Goal: Transaction & Acquisition: Book appointment/travel/reservation

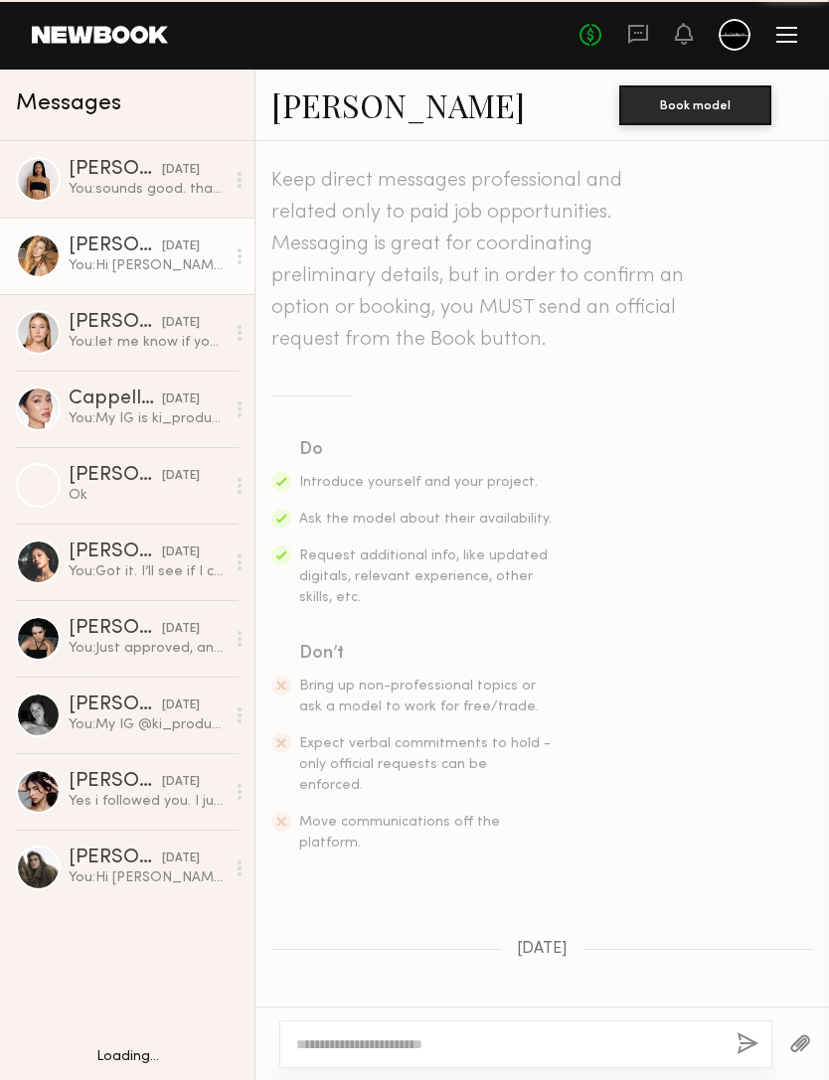
scroll to position [273, 0]
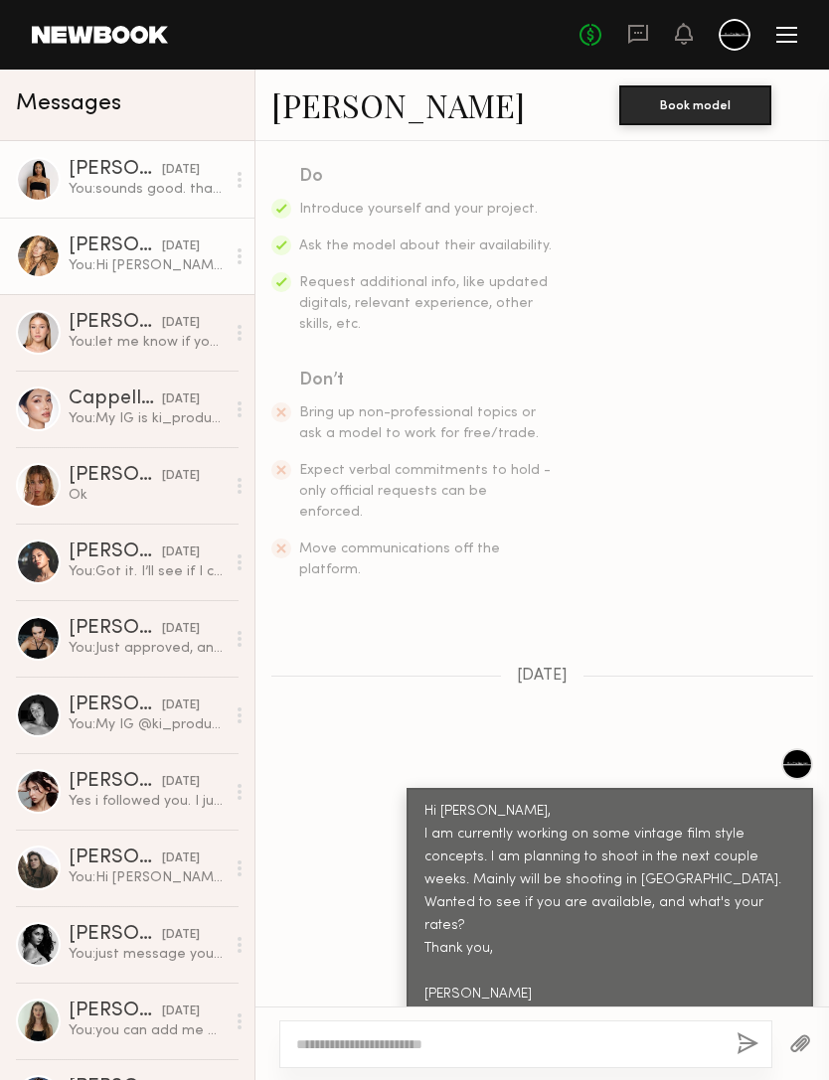
click at [187, 194] on div "You: sounds good. thank you" at bounding box center [147, 189] width 156 height 19
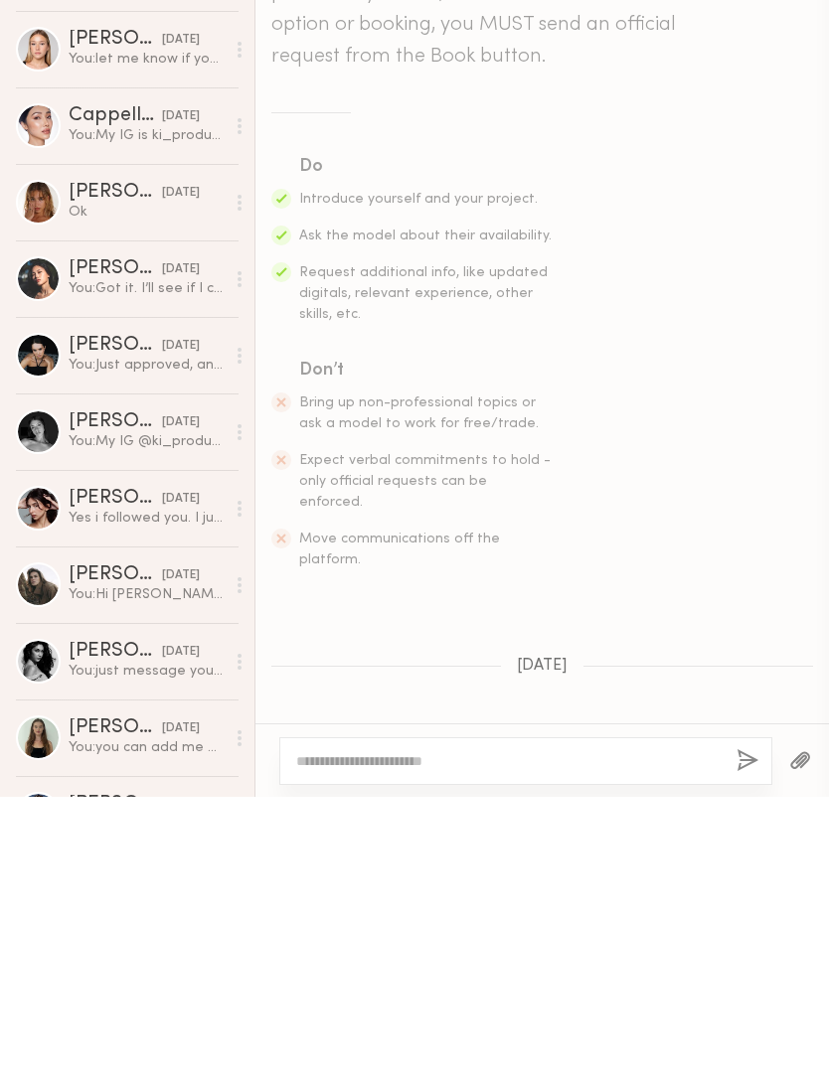
scroll to position [1990, 0]
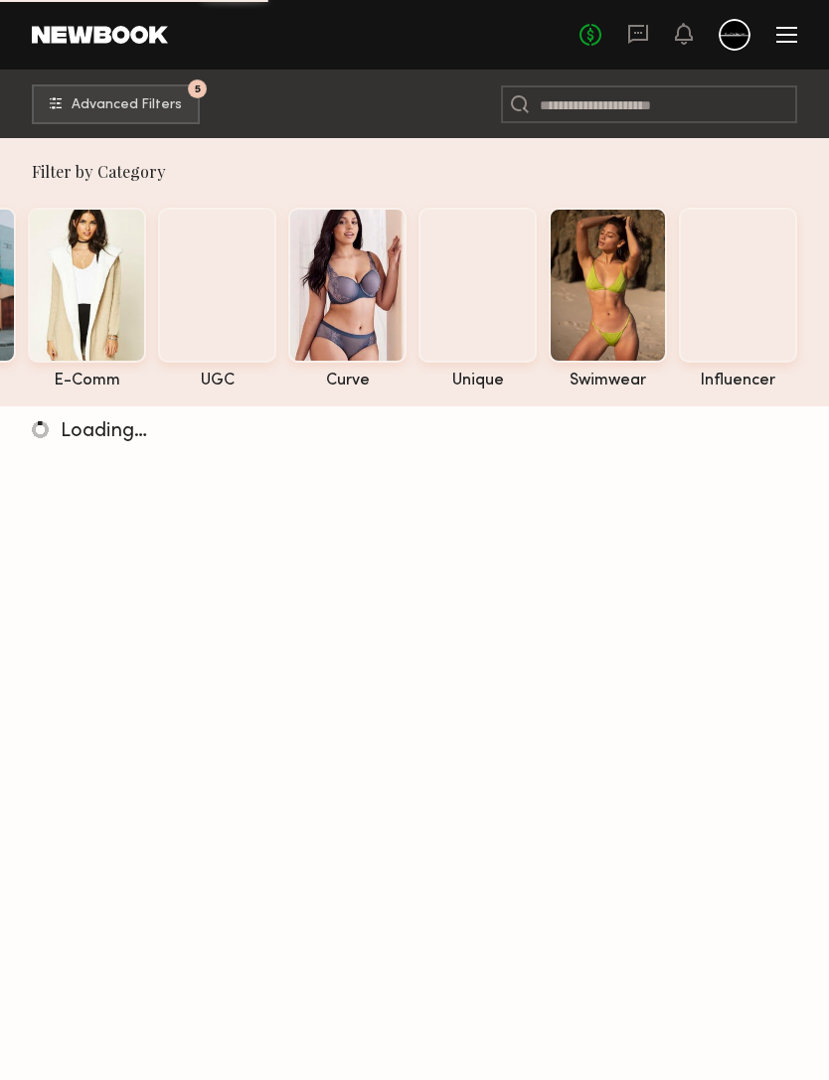
scroll to position [0, 264]
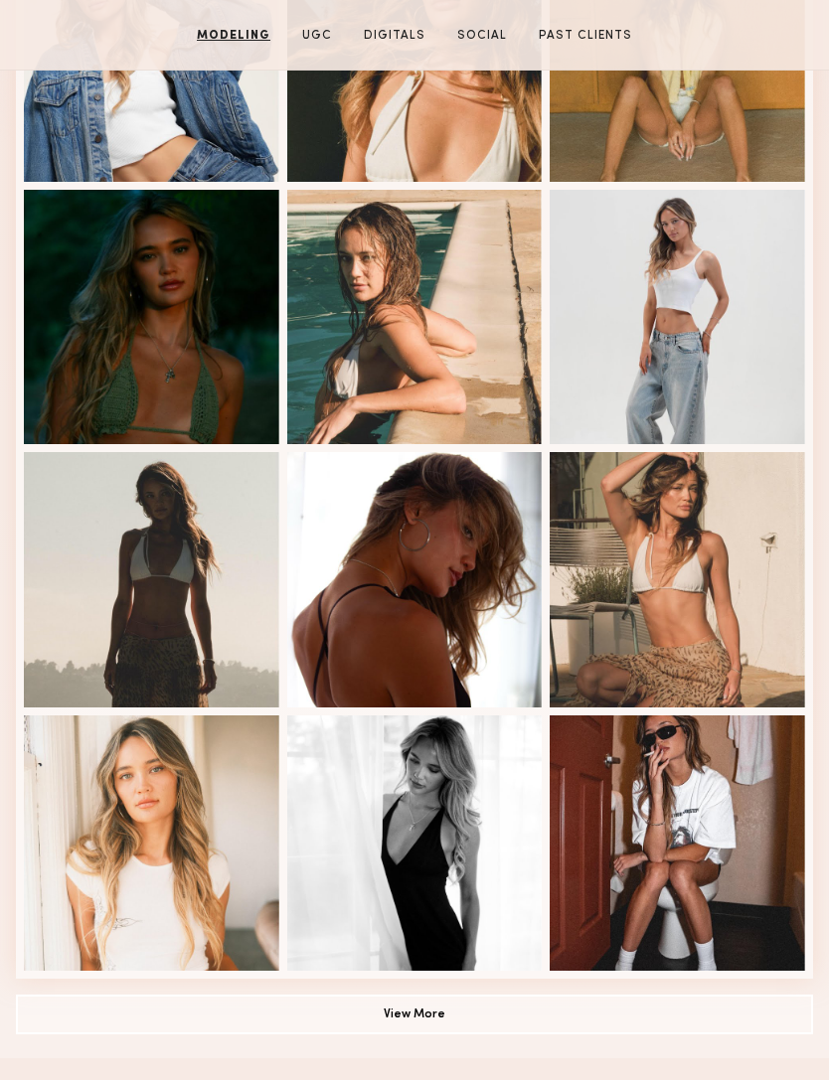
scroll to position [726, 0]
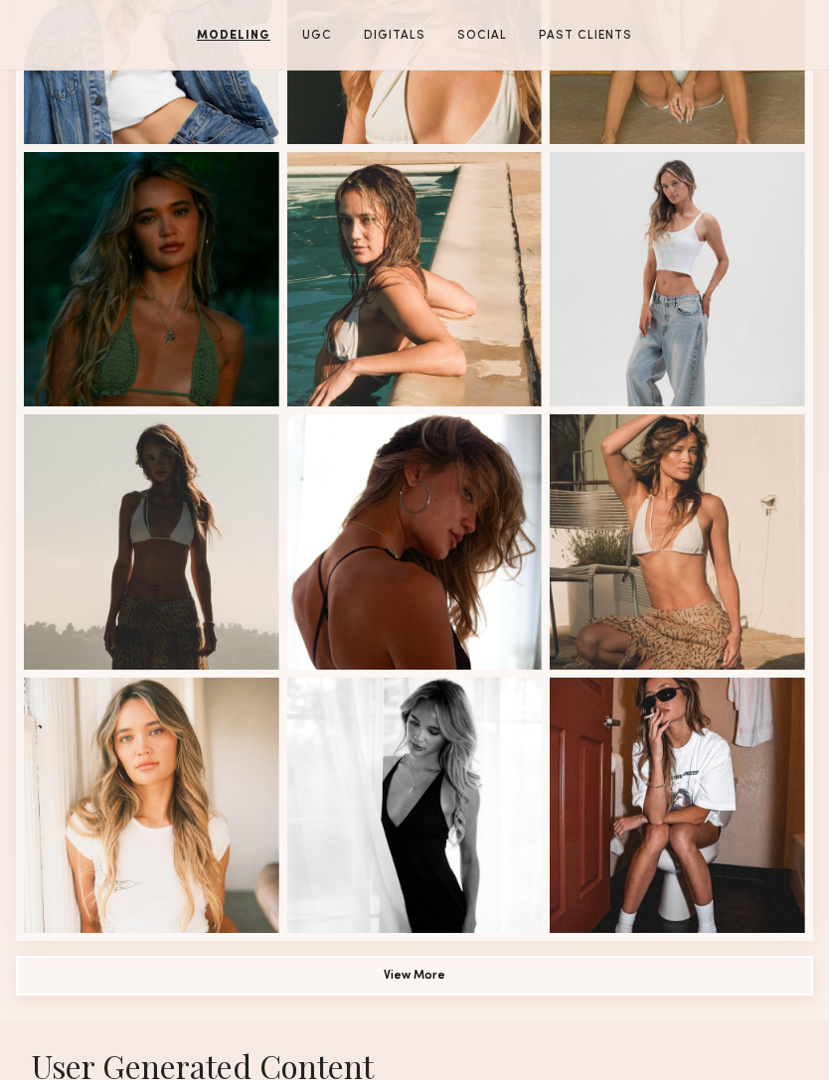
click at [517, 988] on button "View More" at bounding box center [414, 976] width 797 height 40
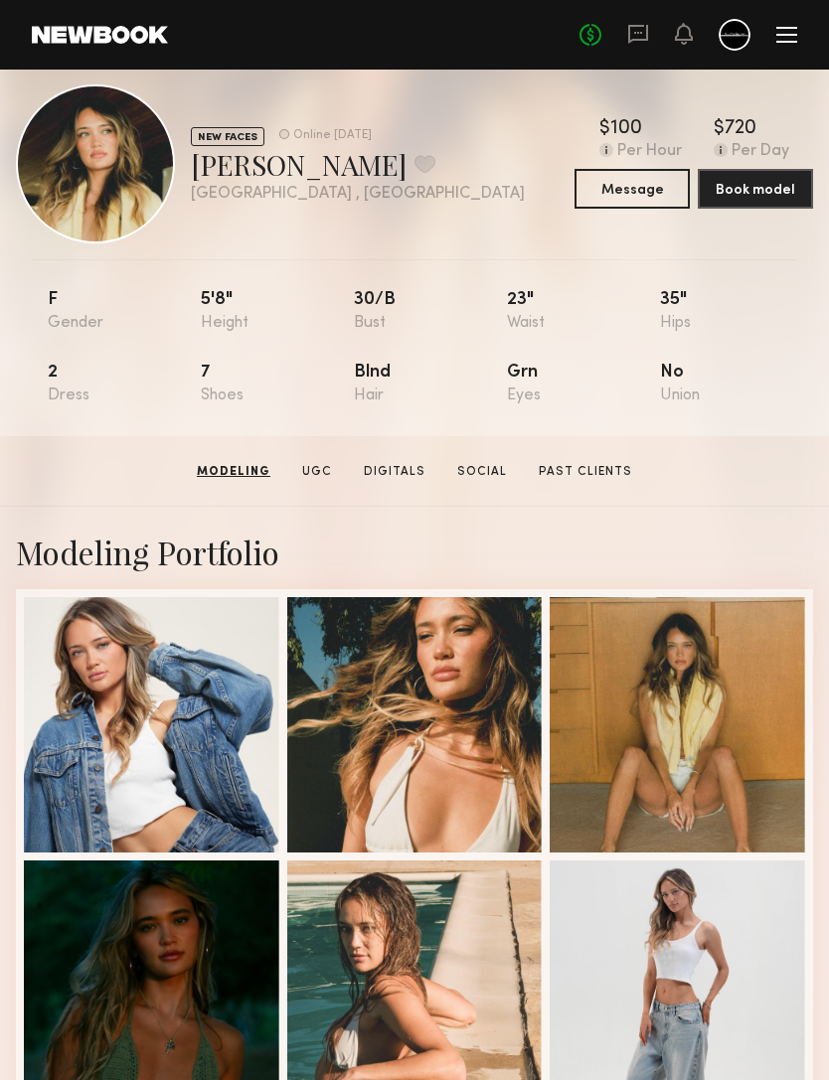
scroll to position [0, 0]
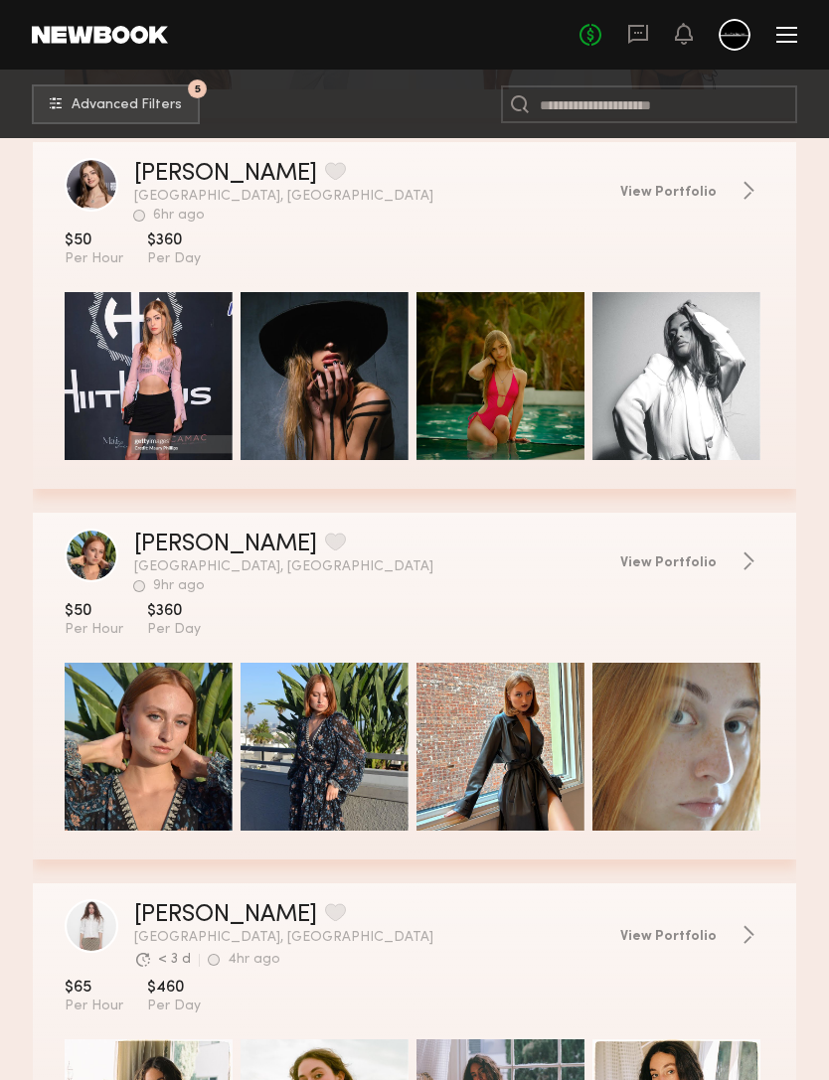
scroll to position [2521, 0]
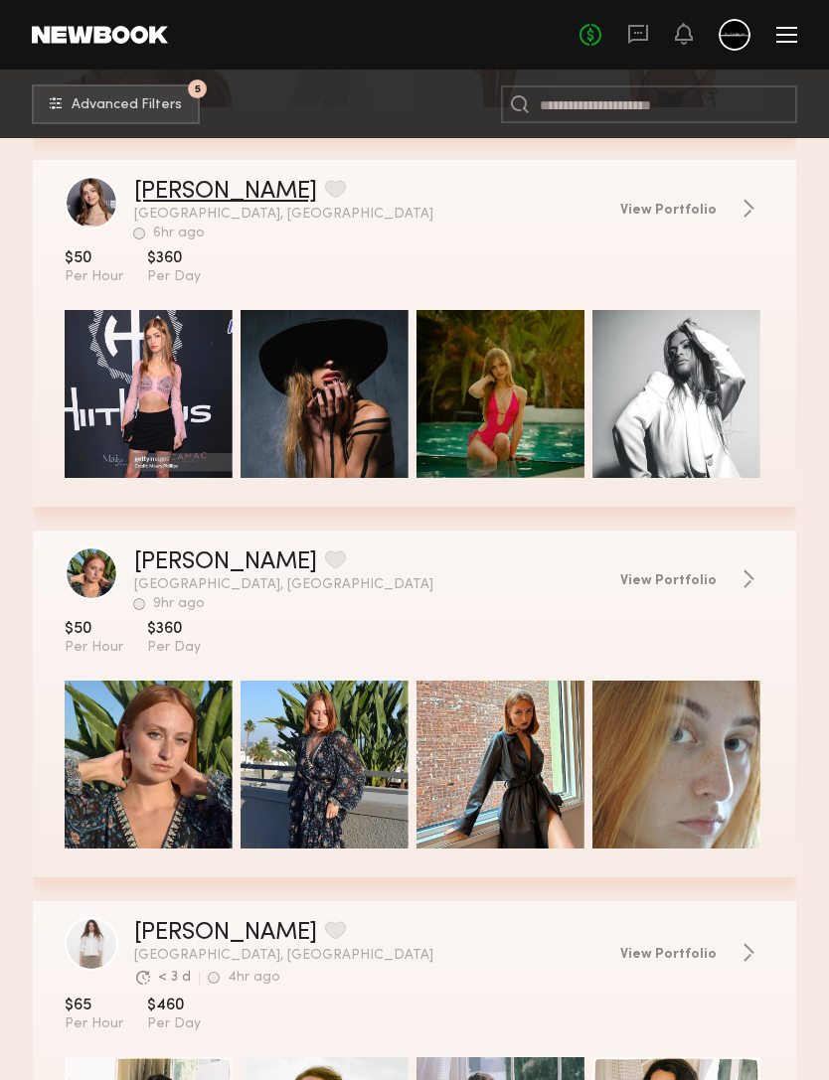
click at [178, 201] on link "Haley J." at bounding box center [225, 192] width 183 height 24
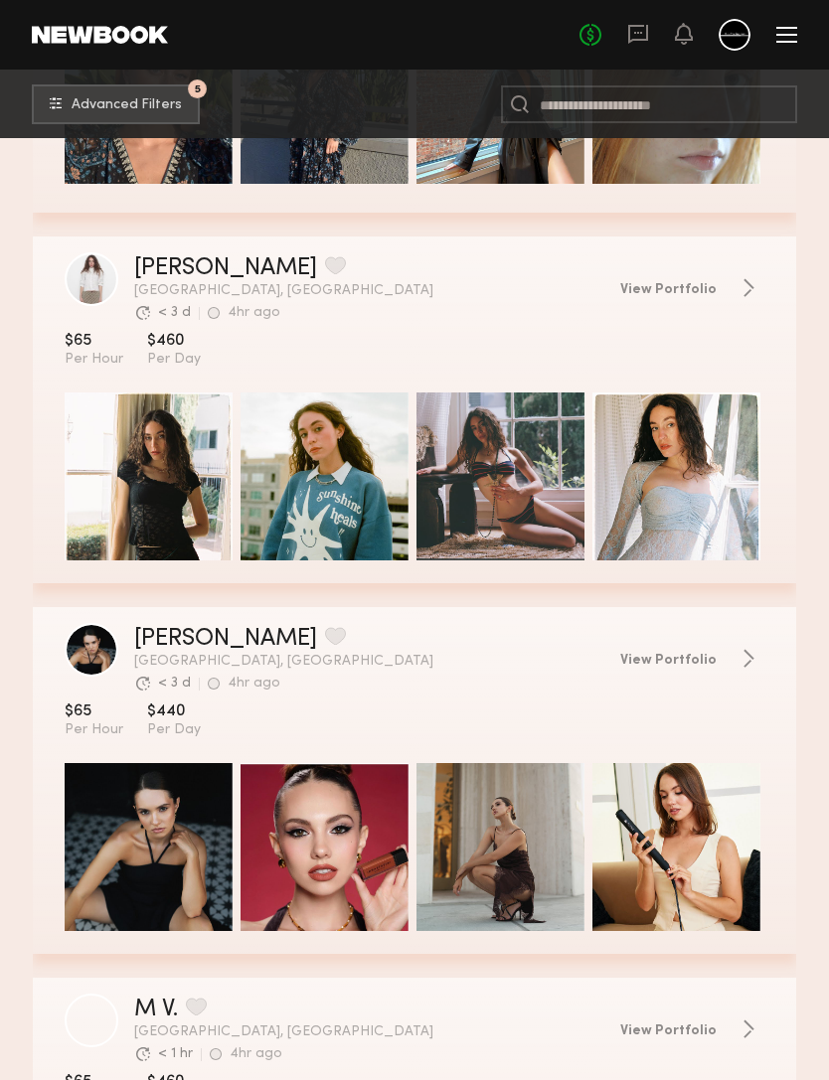
scroll to position [3124, 0]
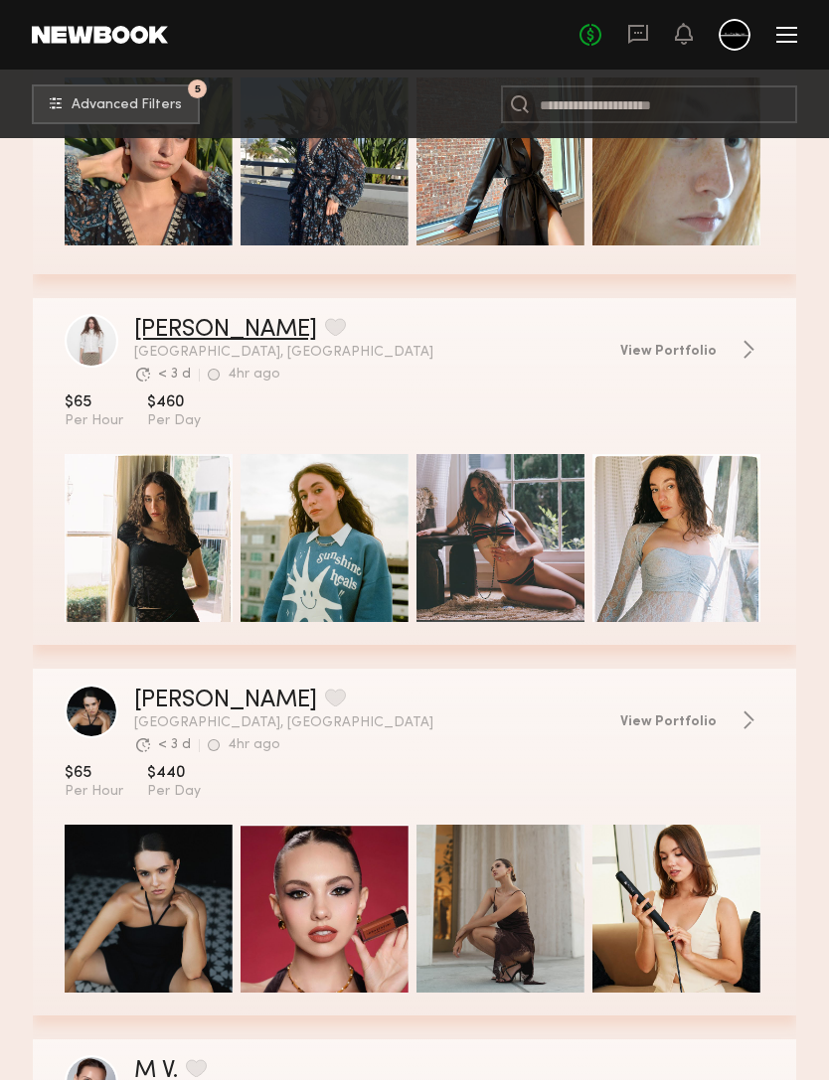
click at [236, 328] on link "Callandra H." at bounding box center [225, 330] width 183 height 24
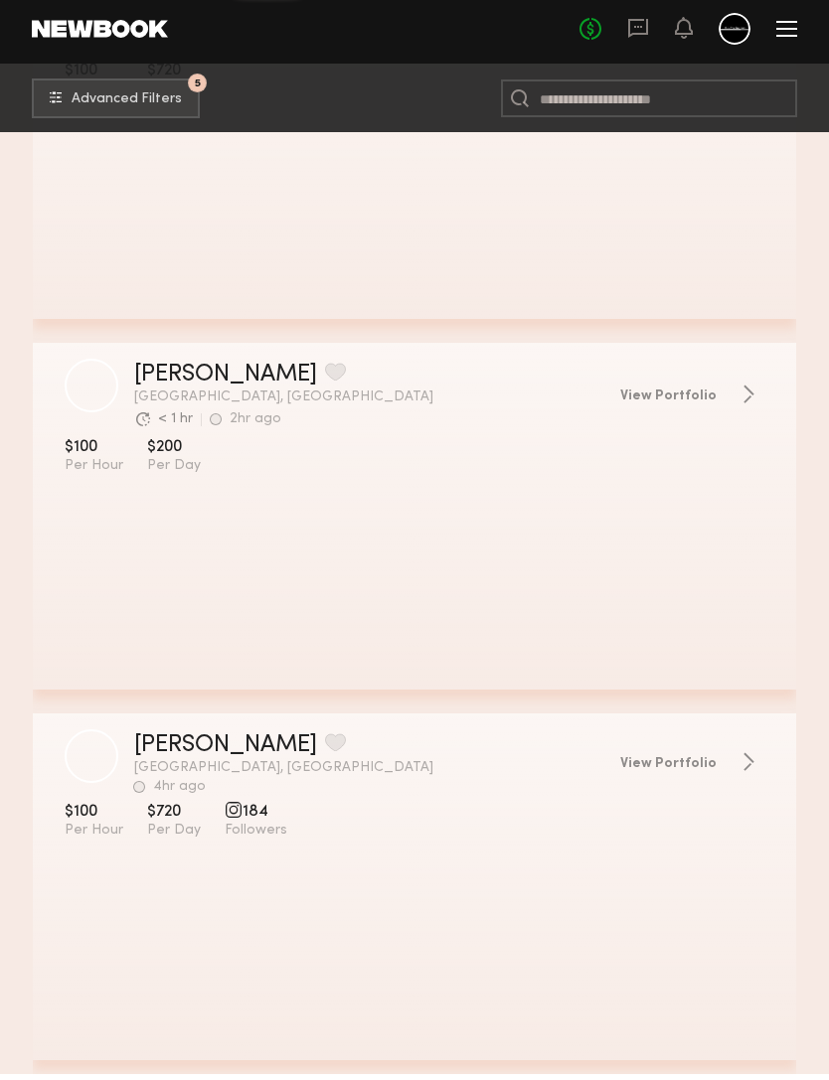
scroll to position [21615, 0]
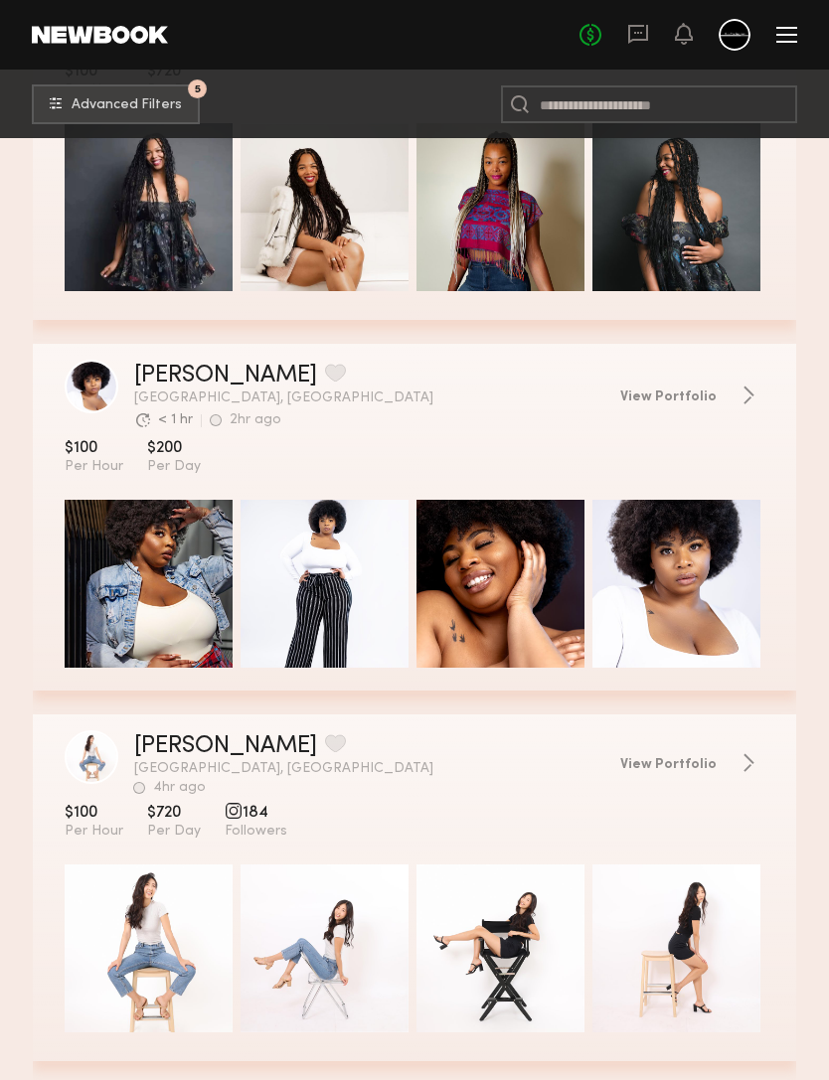
click at [662, 1] on header "Home Models Requests Job Posts Favorites Sign Out No fees up to $5,000" at bounding box center [414, 35] width 829 height 70
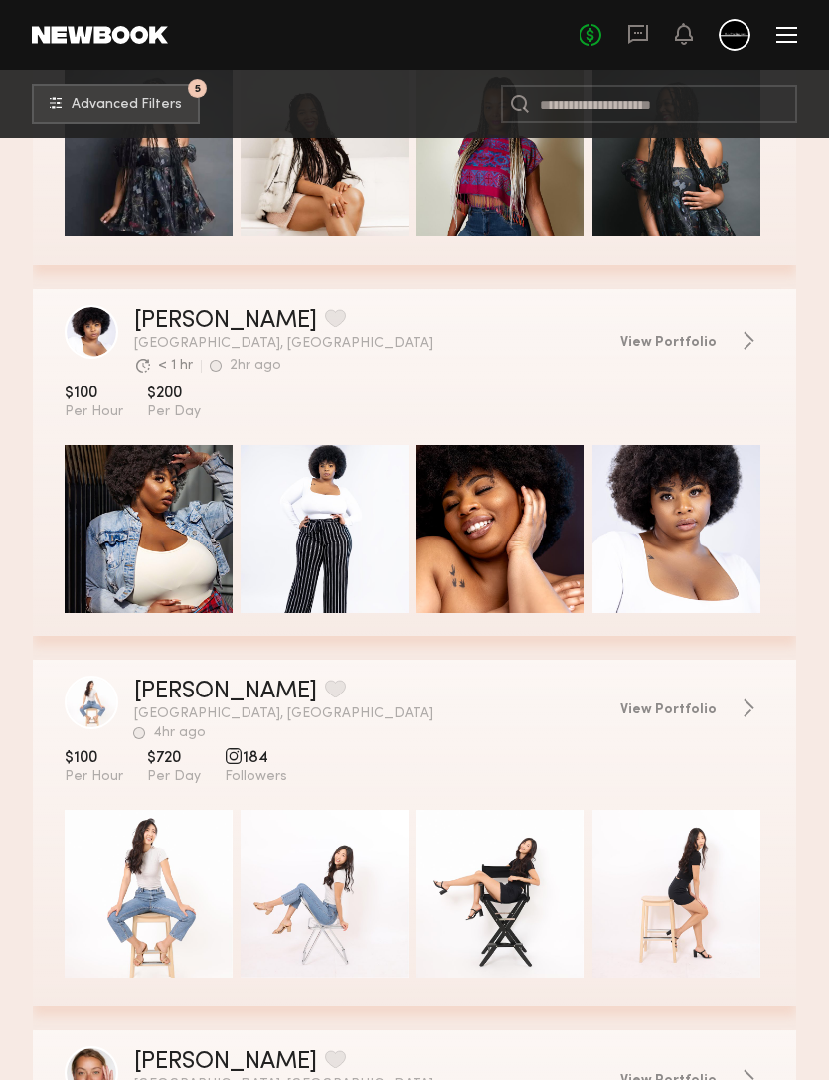
scroll to position [21678, 0]
